Goal: Transaction & Acquisition: Subscribe to service/newsletter

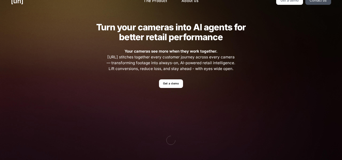
scroll to position [9, 0]
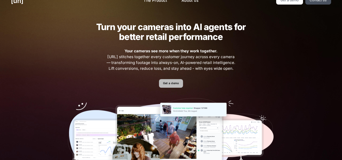
click at [167, 86] on link "Get a demo" at bounding box center [171, 83] width 24 height 9
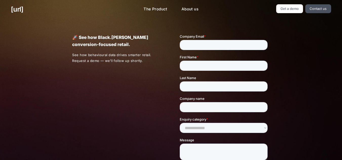
click at [291, 3] on div "[URL] The Product About us Get a demo Contact us" at bounding box center [171, 9] width 342 height 19
click at [291, 5] on link "Get a demo" at bounding box center [289, 8] width 27 height 9
click at [289, 6] on link "Get a demo" at bounding box center [289, 8] width 27 height 9
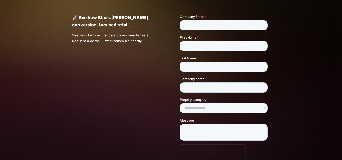
scroll to position [13, 0]
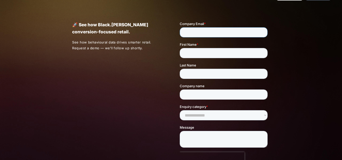
click at [206, 33] on input "Company Email *" at bounding box center [224, 32] width 88 height 10
type input "**********"
click at [206, 53] on div "First Name *" at bounding box center [225, 50] width 90 height 16
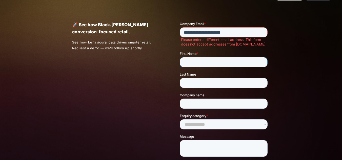
type input "********"
click at [208, 81] on input "Last Name" at bounding box center [224, 83] width 88 height 10
